Goal: Information Seeking & Learning: Learn about a topic

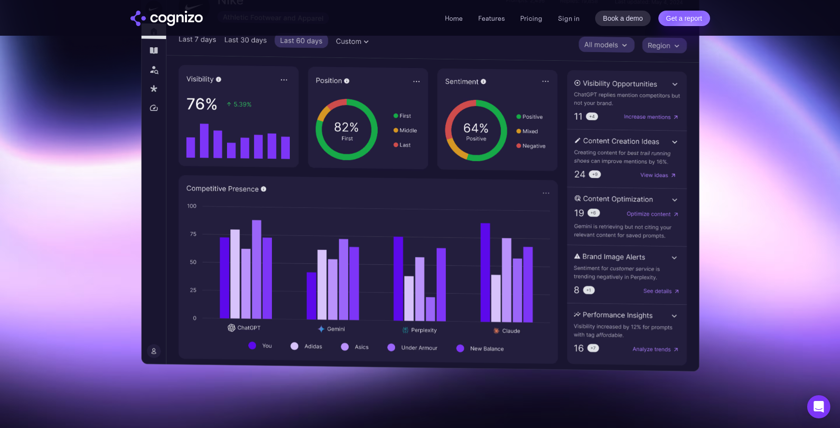
scroll to position [290, 0]
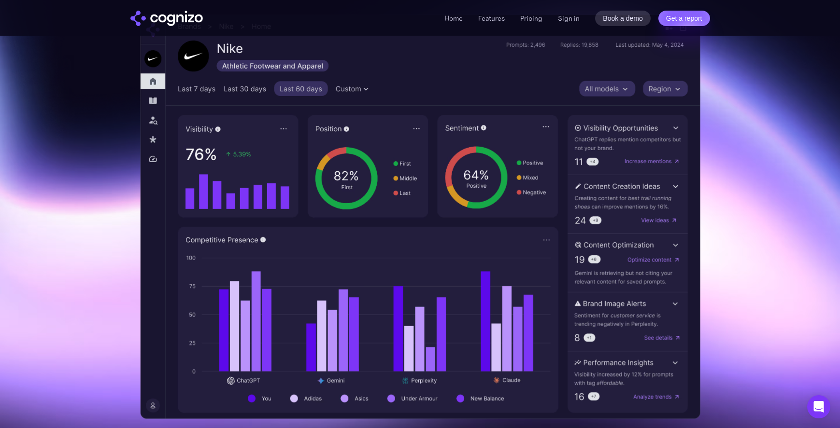
click at [535, 15] on link "Pricing" at bounding box center [531, 18] width 22 height 9
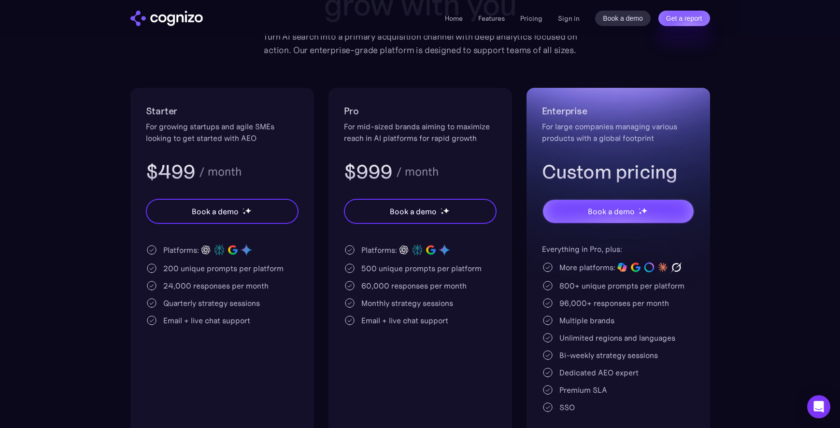
scroll to position [145, 0]
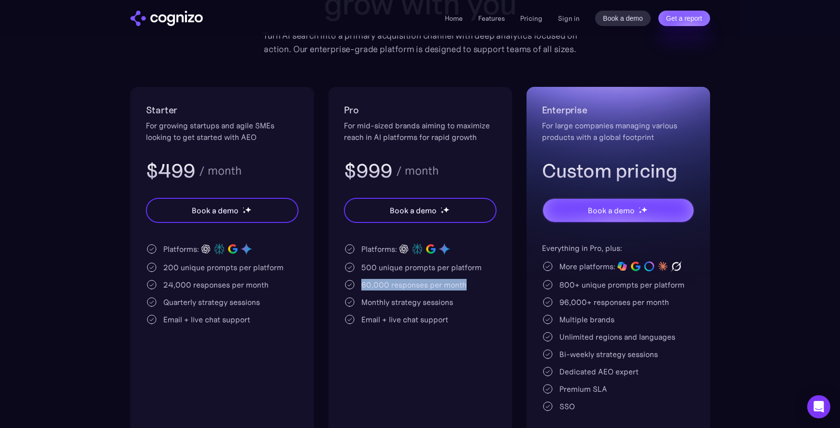
drag, startPoint x: 360, startPoint y: 287, endPoint x: 463, endPoint y: 253, distance: 108.4
click at [492, 277] on div "Platforms: 500 unique prompts per platform 60,000 responses per month Monthly s…" at bounding box center [420, 283] width 153 height 83
